Goal: Find specific page/section: Find specific page/section

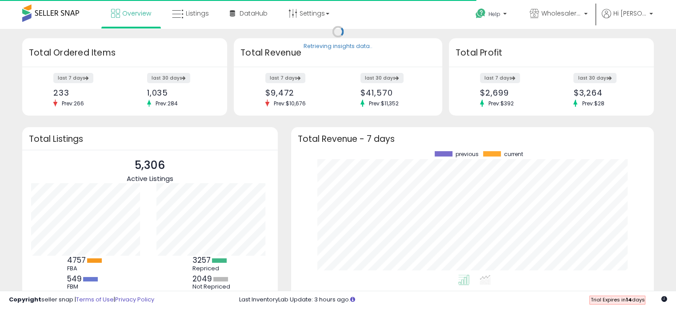
scroll to position [123, 345]
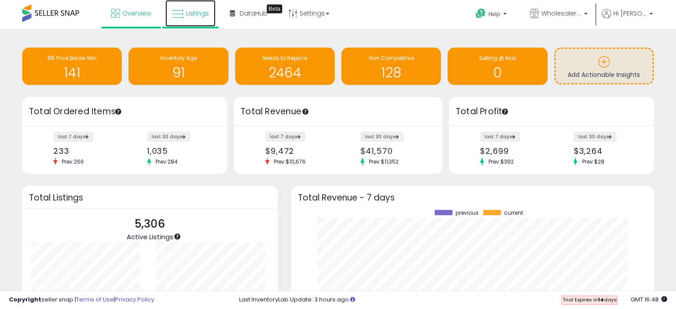
click at [200, 8] on link "Listings" at bounding box center [190, 13] width 50 height 27
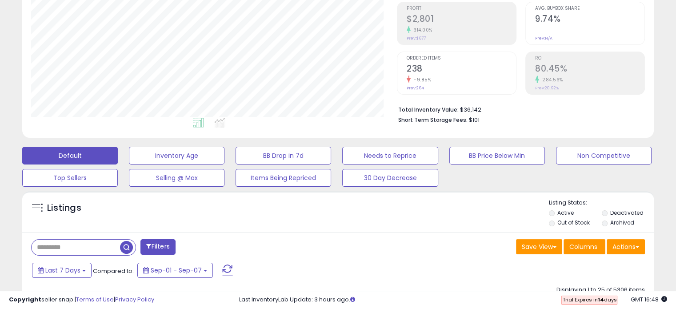
scroll to position [182, 365]
click at [56, 243] on input "text" at bounding box center [106, 247] width 149 height 16
paste input "**********"
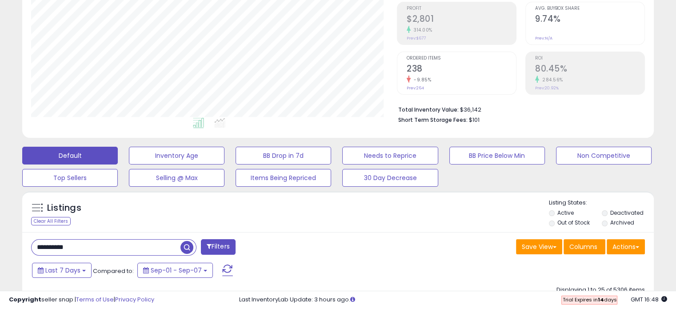
drag, startPoint x: 190, startPoint y: 252, endPoint x: 197, endPoint y: 233, distance: 20.7
click at [190, 253] on span "button" at bounding box center [186, 247] width 13 height 13
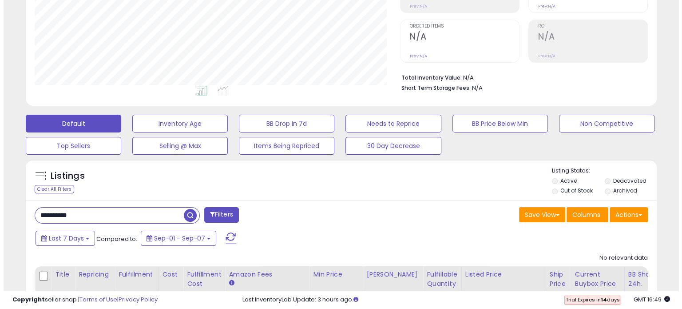
scroll to position [233, 0]
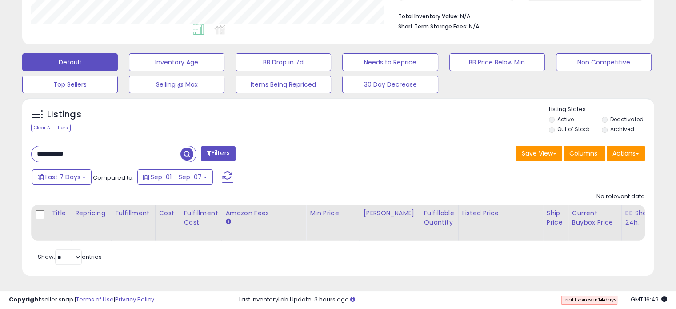
drag, startPoint x: 185, startPoint y: 140, endPoint x: 182, endPoint y: 147, distance: 7.2
click at [182, 147] on span "button" at bounding box center [186, 153] width 13 height 13
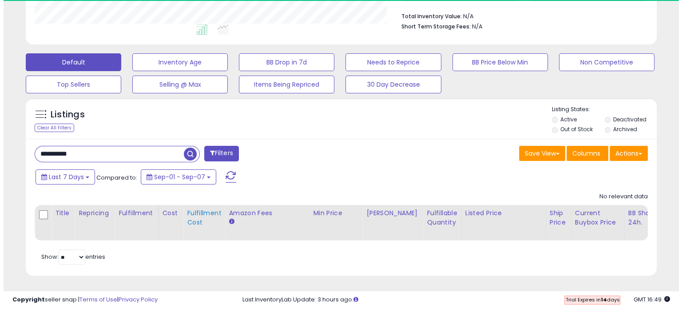
scroll to position [182, 365]
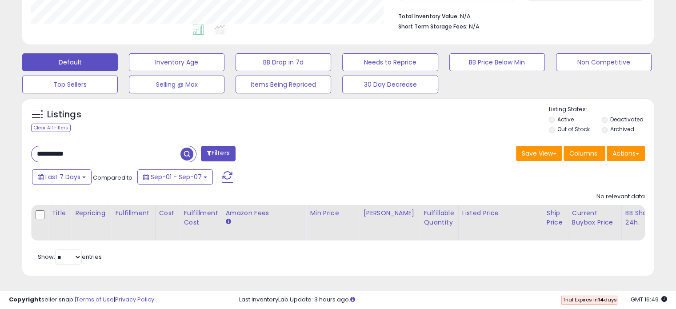
drag, startPoint x: 80, startPoint y: 143, endPoint x: -197, endPoint y: 139, distance: 277.3
paste input "**********"
type input "**********"
click at [187, 147] on span "button" at bounding box center [186, 153] width 13 height 13
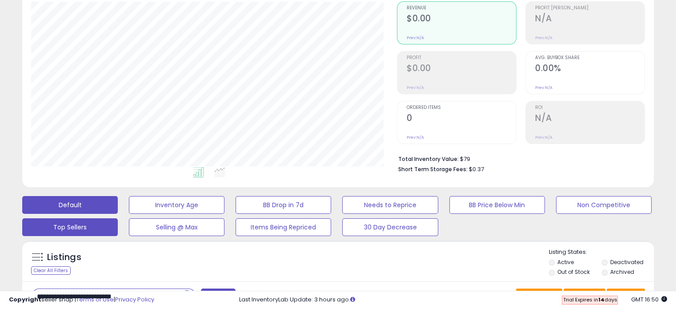
scroll to position [25, 0]
